Goal: Entertainment & Leisure: Consume media (video, audio)

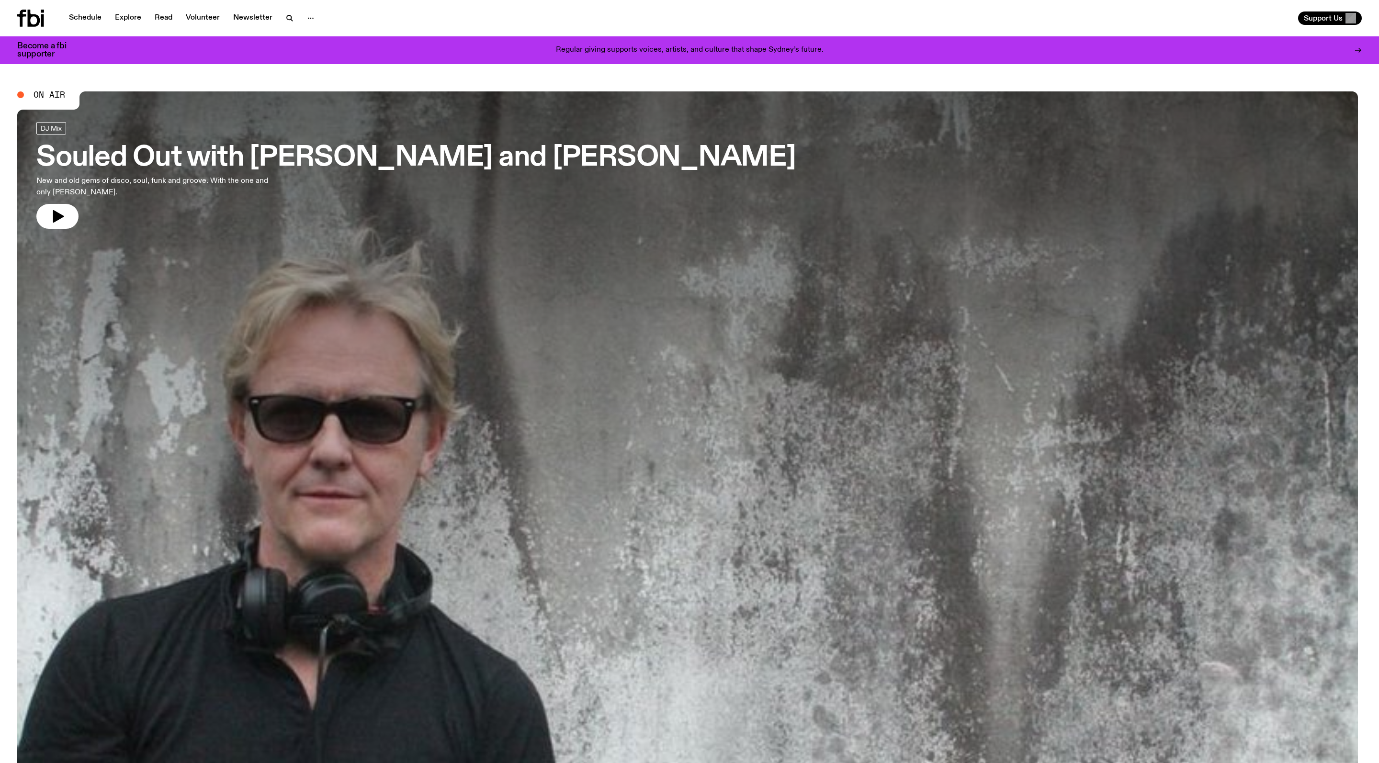
click at [96, 10] on div "Schedule Explore Read Volunteer Newsletter" at bounding box center [351, 18] width 668 height 17
click at [99, 29] on div "Schedule Explore Read Volunteer Newsletter Support Us" at bounding box center [689, 18] width 1379 height 36
click at [97, 18] on link "Schedule" at bounding box center [85, 17] width 44 height 13
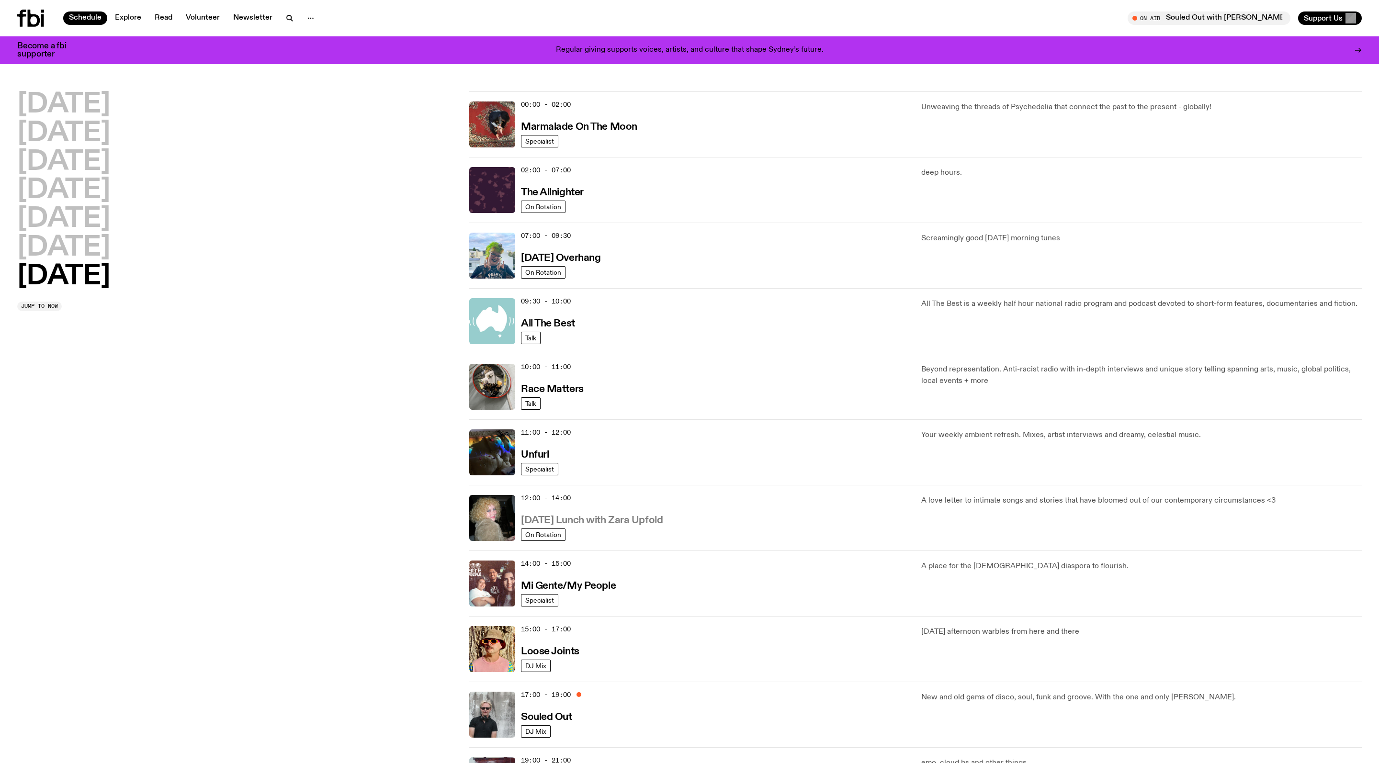
click at [627, 526] on h3 "[DATE] Lunch with Zara Upfold" at bounding box center [592, 521] width 142 height 10
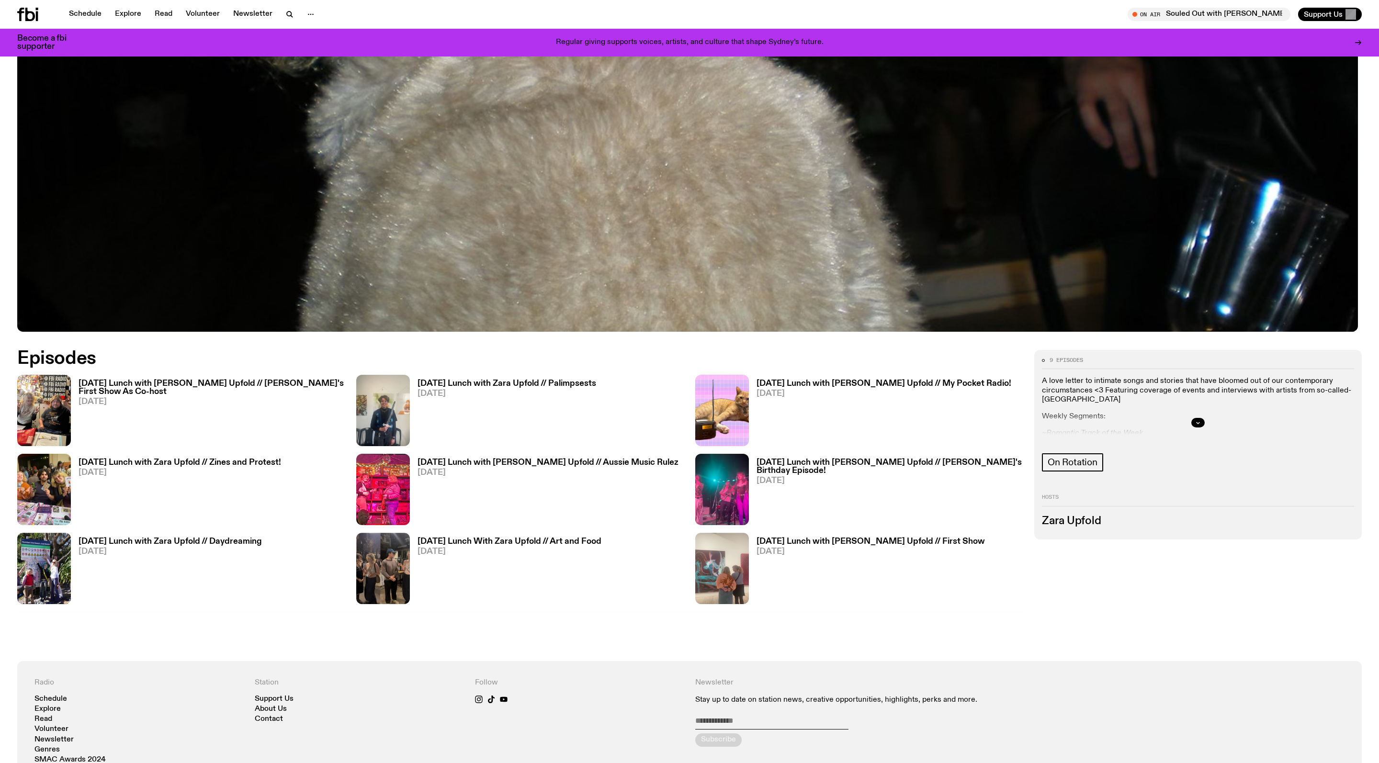
scroll to position [606, 0]
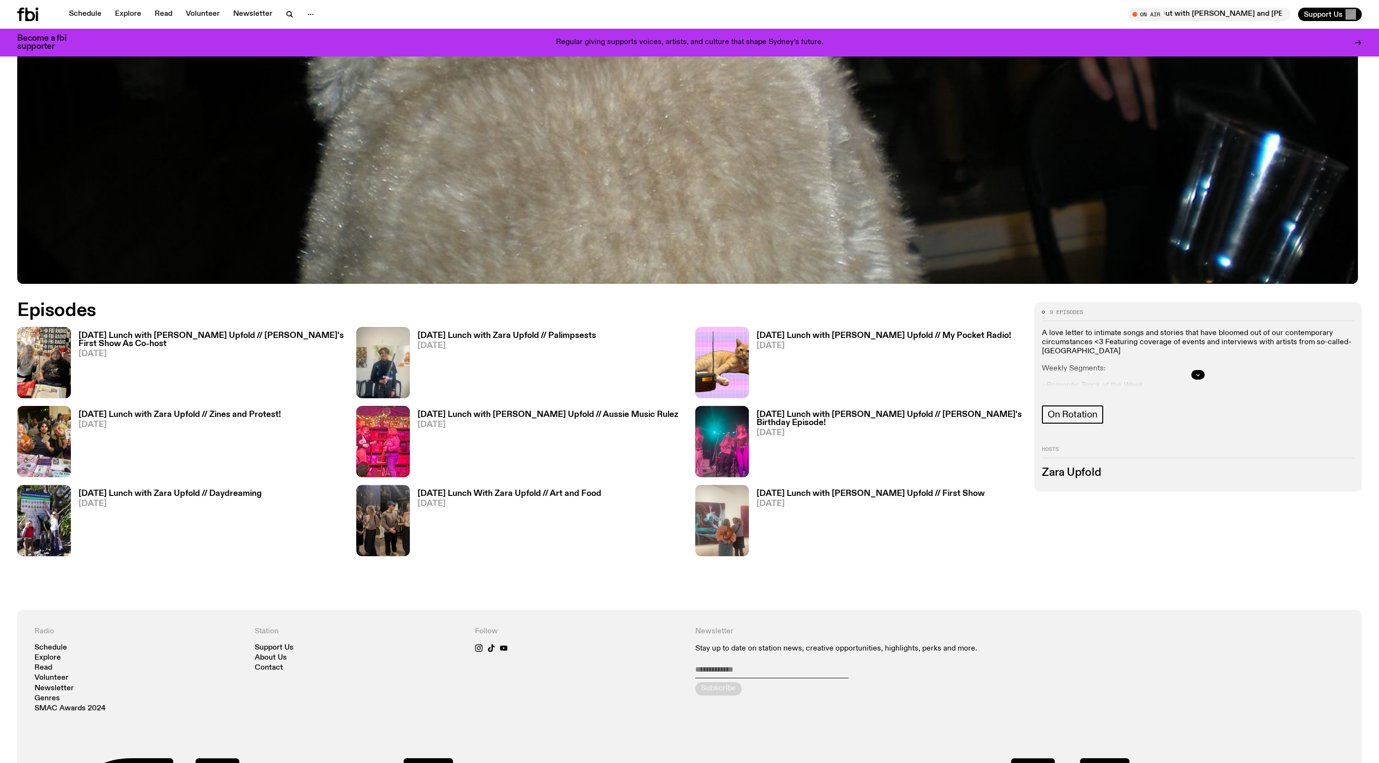
click at [184, 343] on h3 "[DATE] Lunch with [PERSON_NAME] Upfold // [PERSON_NAME]'s First Show As Co-host" at bounding box center [212, 340] width 266 height 16
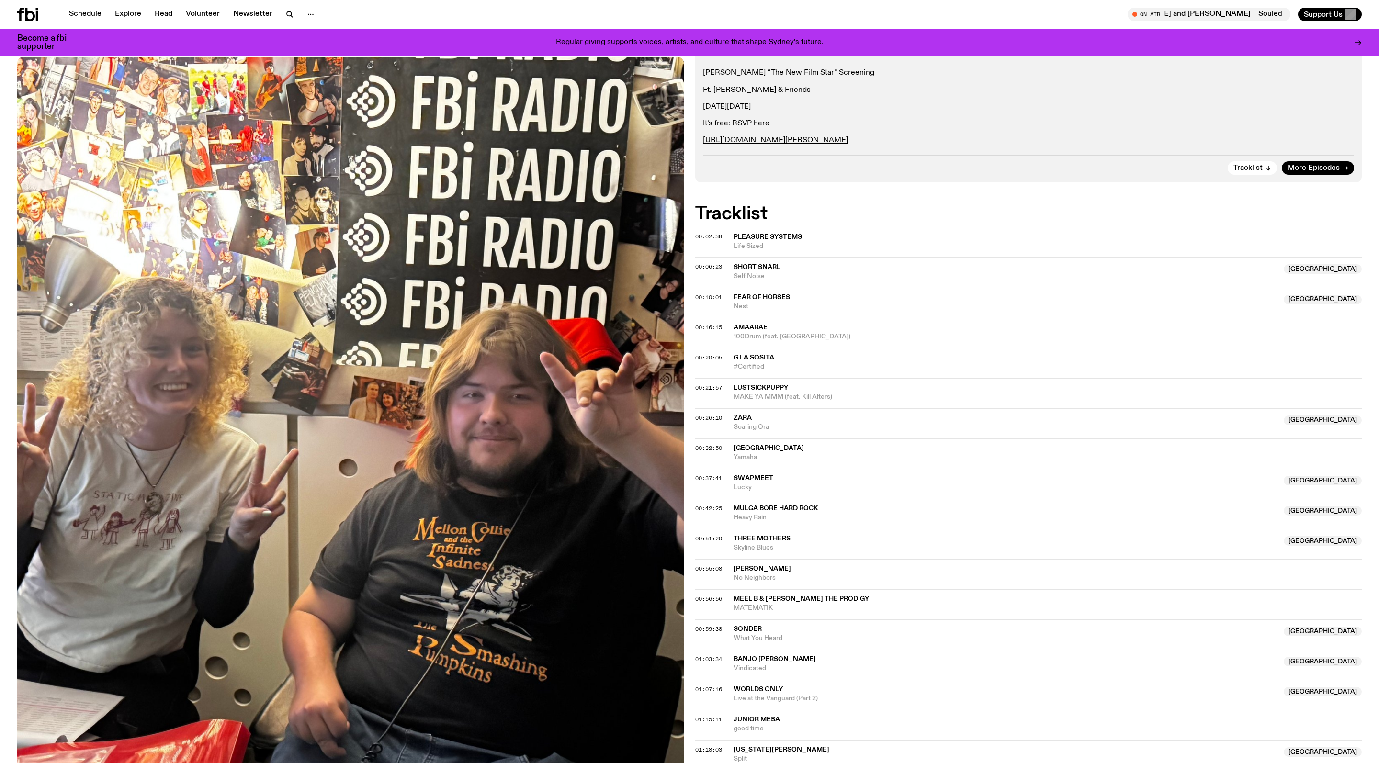
scroll to position [254, 0]
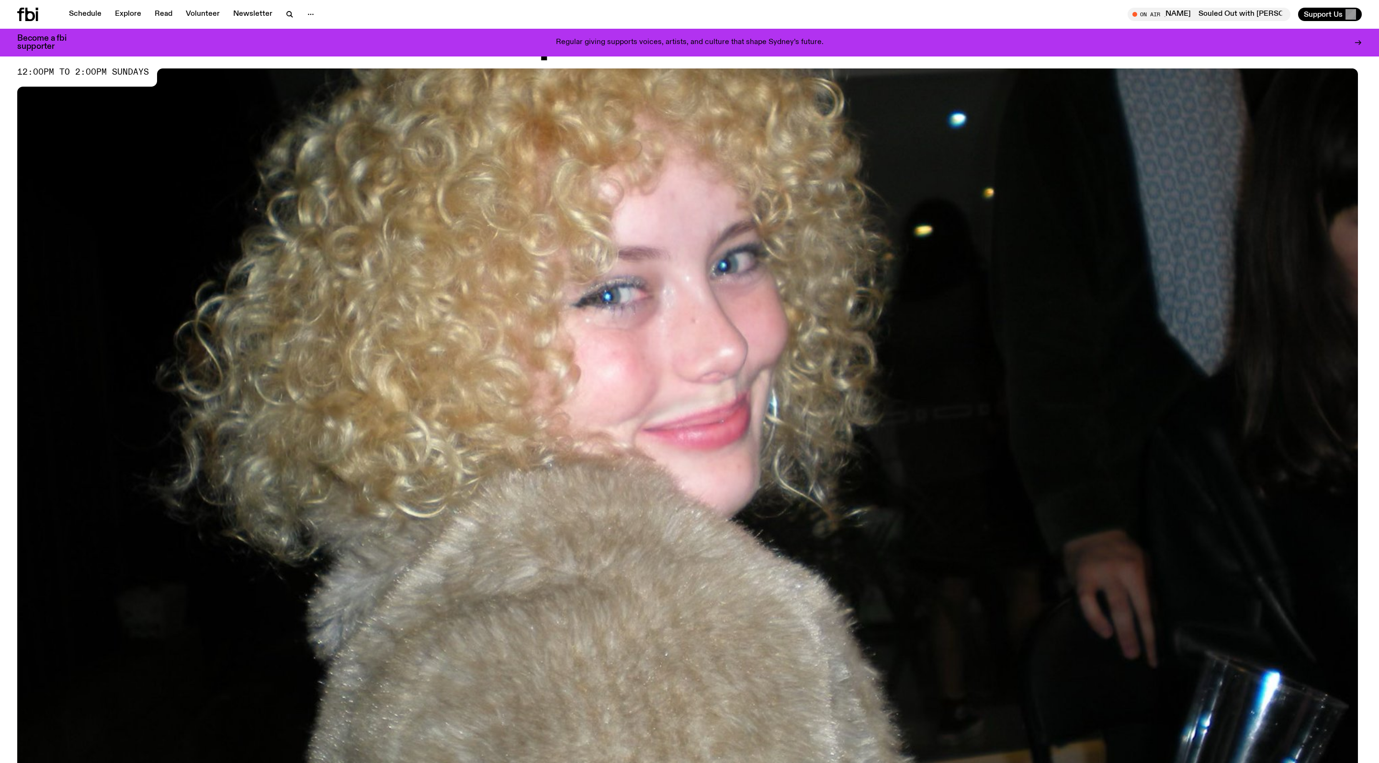
scroll to position [50, 0]
